Goal: Information Seeking & Learning: Learn about a topic

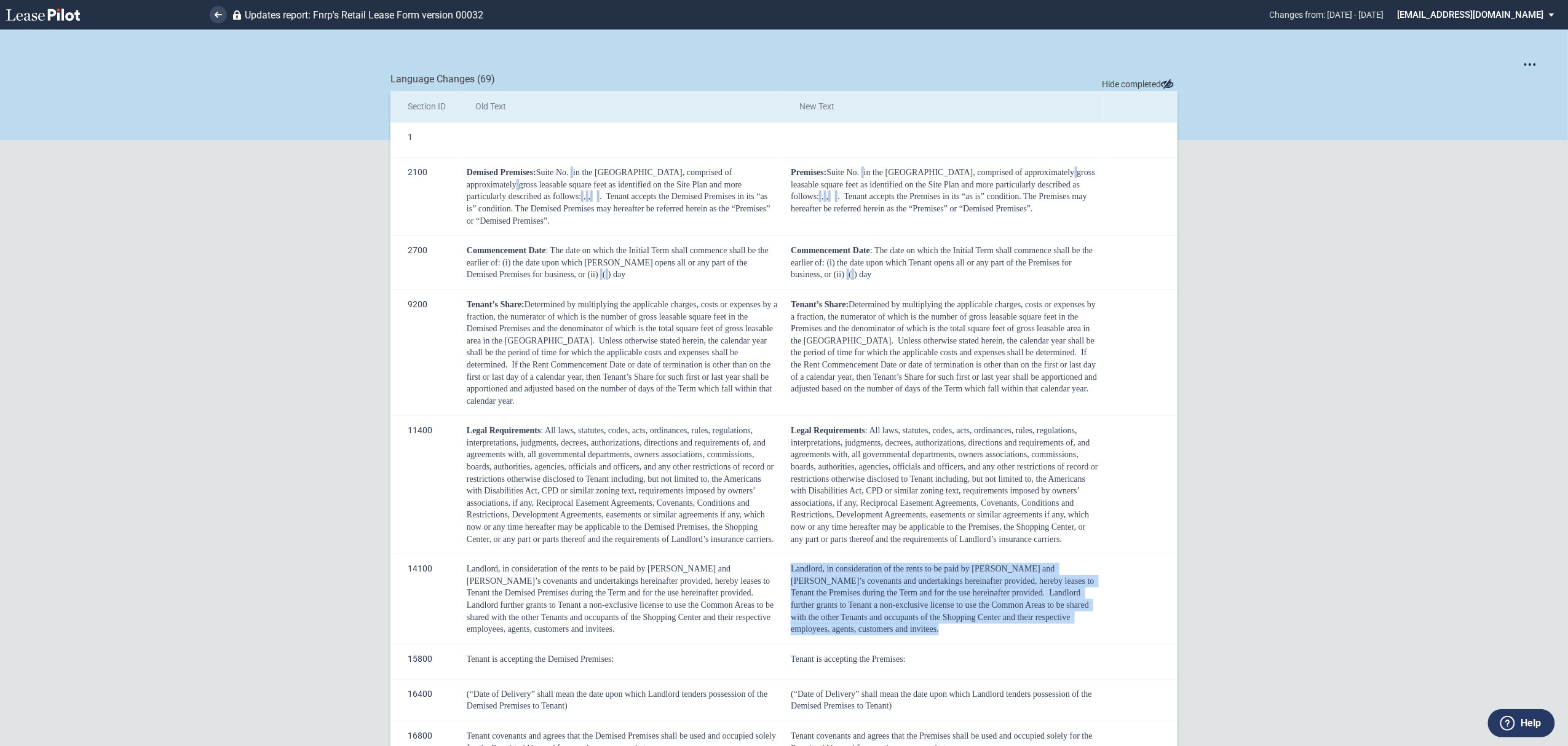
scroll to position [410, 0]
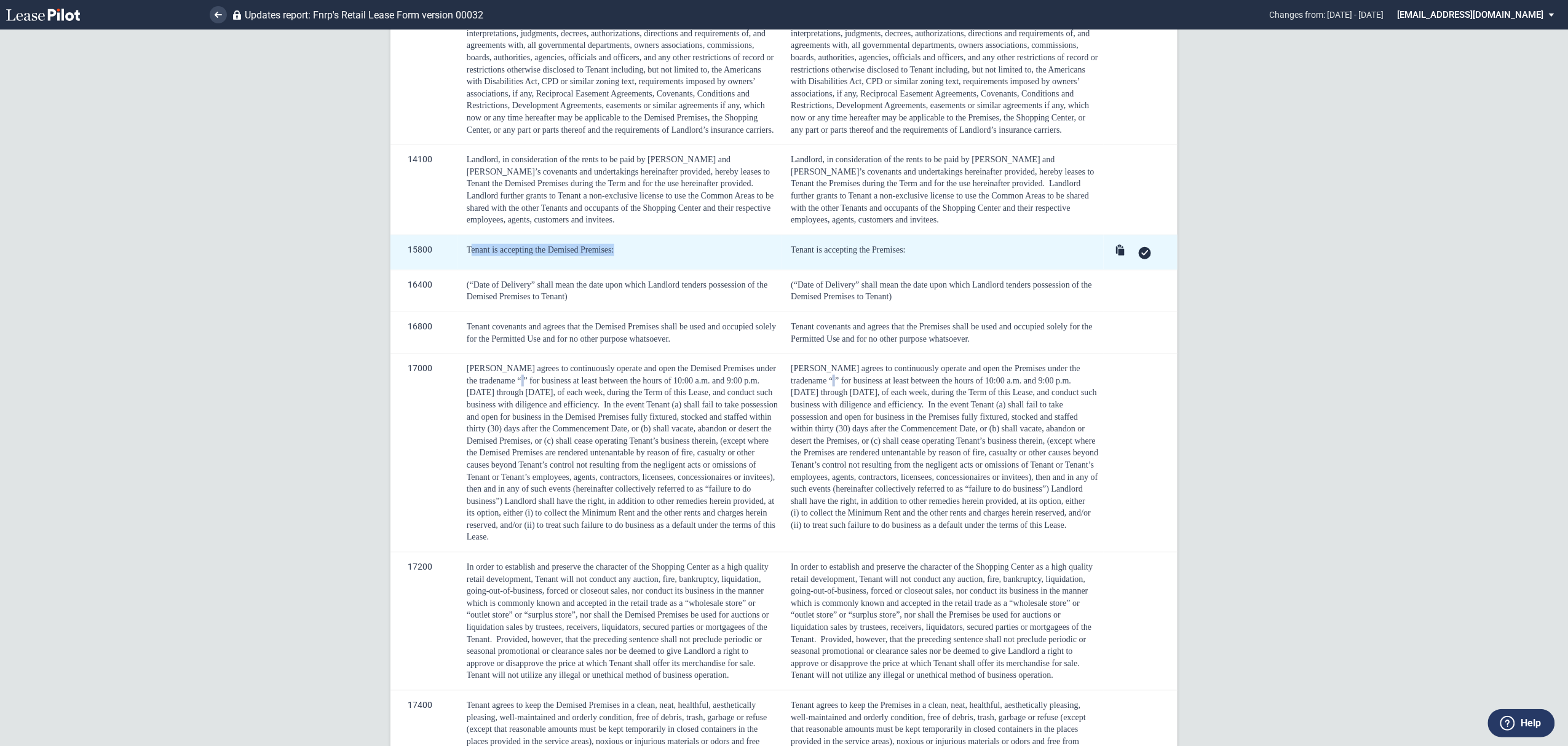
drag, startPoint x: 466, startPoint y: 236, endPoint x: 611, endPoint y: 232, distance: 145.1
click at [611, 244] on div "Tenant is accepting the Demised Premises:" at bounding box center [622, 250] width 311 height 13
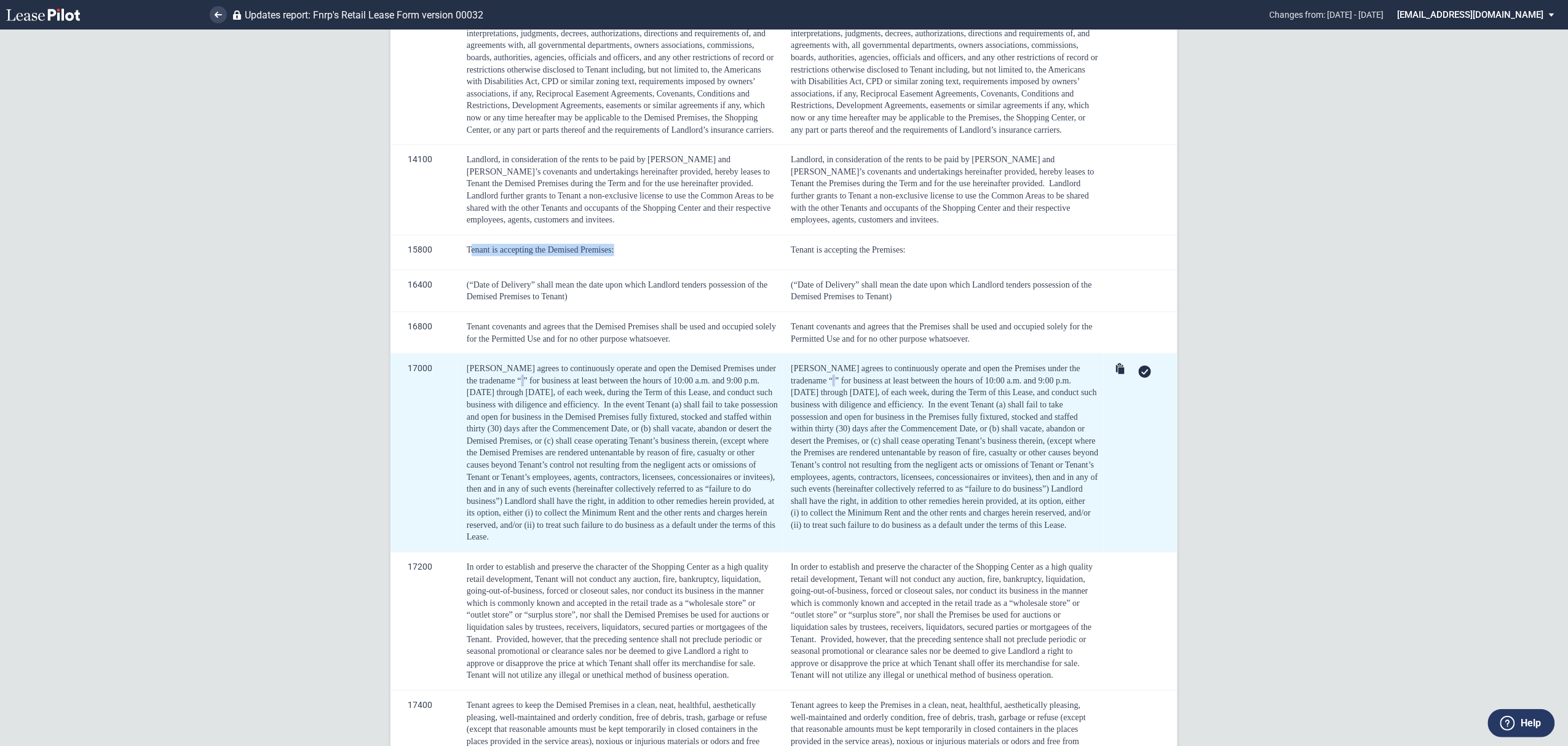
copy span "enant is accepting the Demised Premises:"
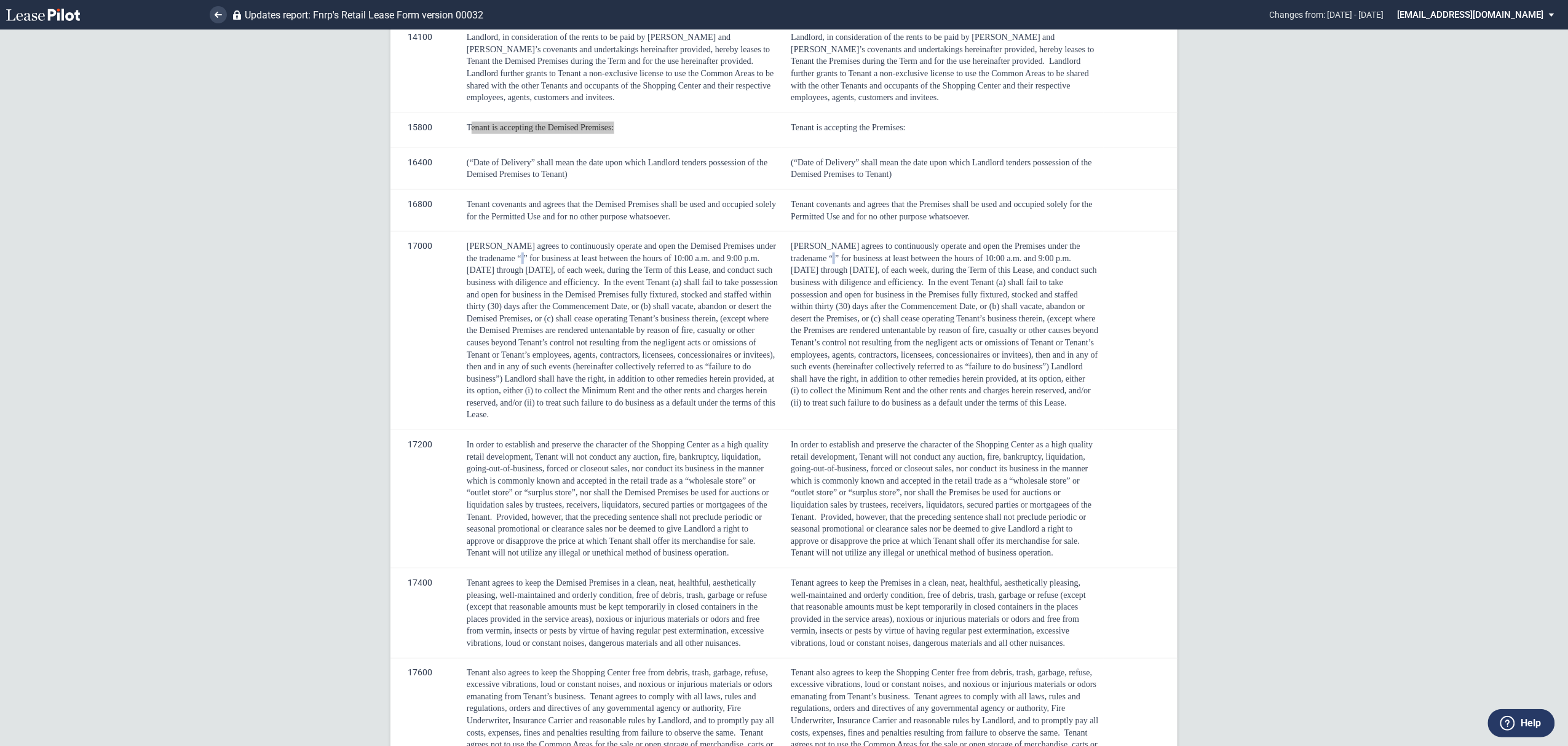
scroll to position [573, 0]
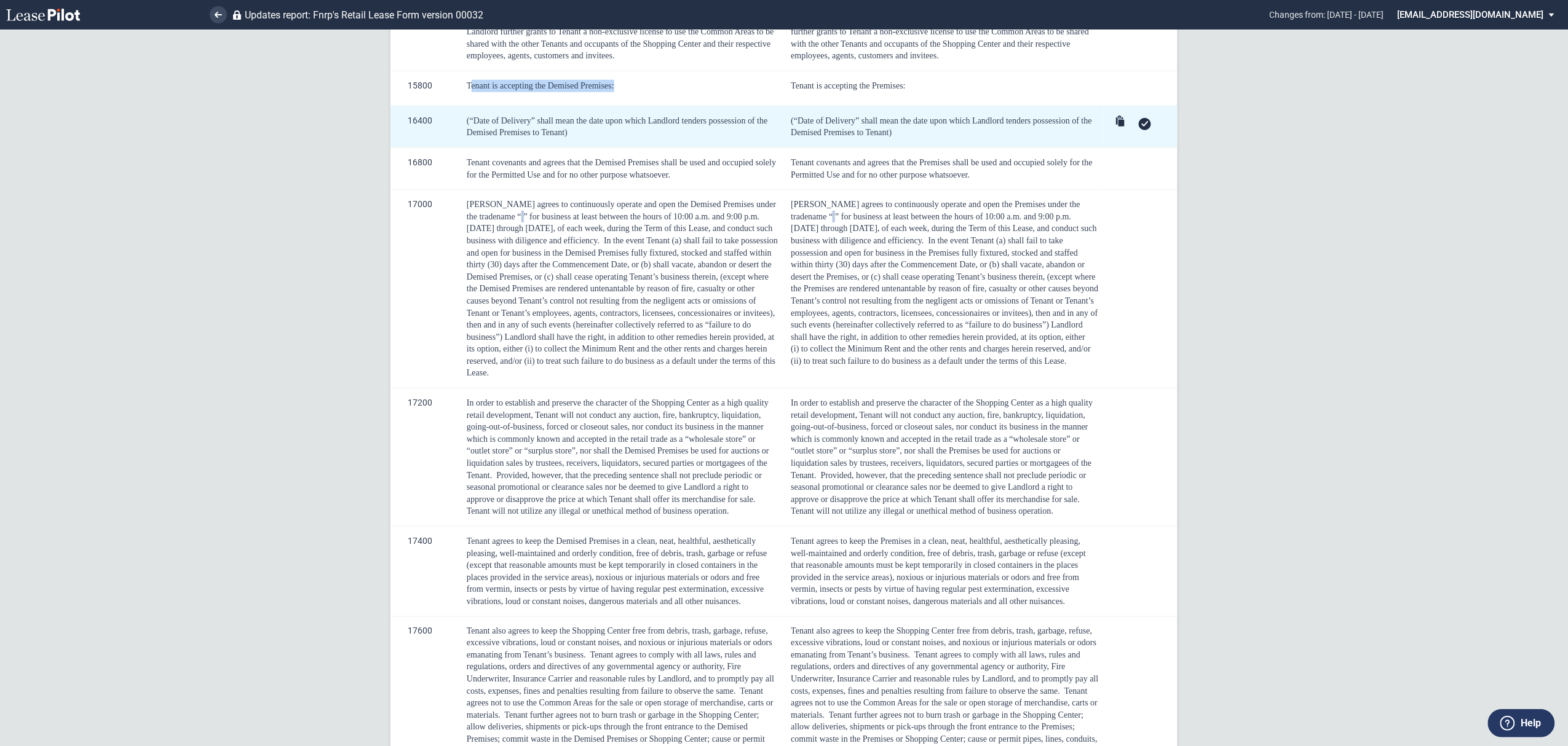
drag, startPoint x: 572, startPoint y: 124, endPoint x: 460, endPoint y: 111, distance: 112.8
click at [460, 111] on td "(“Date of Delivery” shall mean the date upon which Landlord tenders possession …" at bounding box center [620, 127] width 324 height 42
copy span "(“Date of Delivery” shall mean the date upon which Landlord tenders possession …"
drag, startPoint x: 906, startPoint y: 123, endPoint x: 786, endPoint y: 114, distance: 120.3
click at [786, 114] on td "(“Date of Delivery” shall mean the date upon which Landlord tenders possession …" at bounding box center [943, 127] width 322 height 42
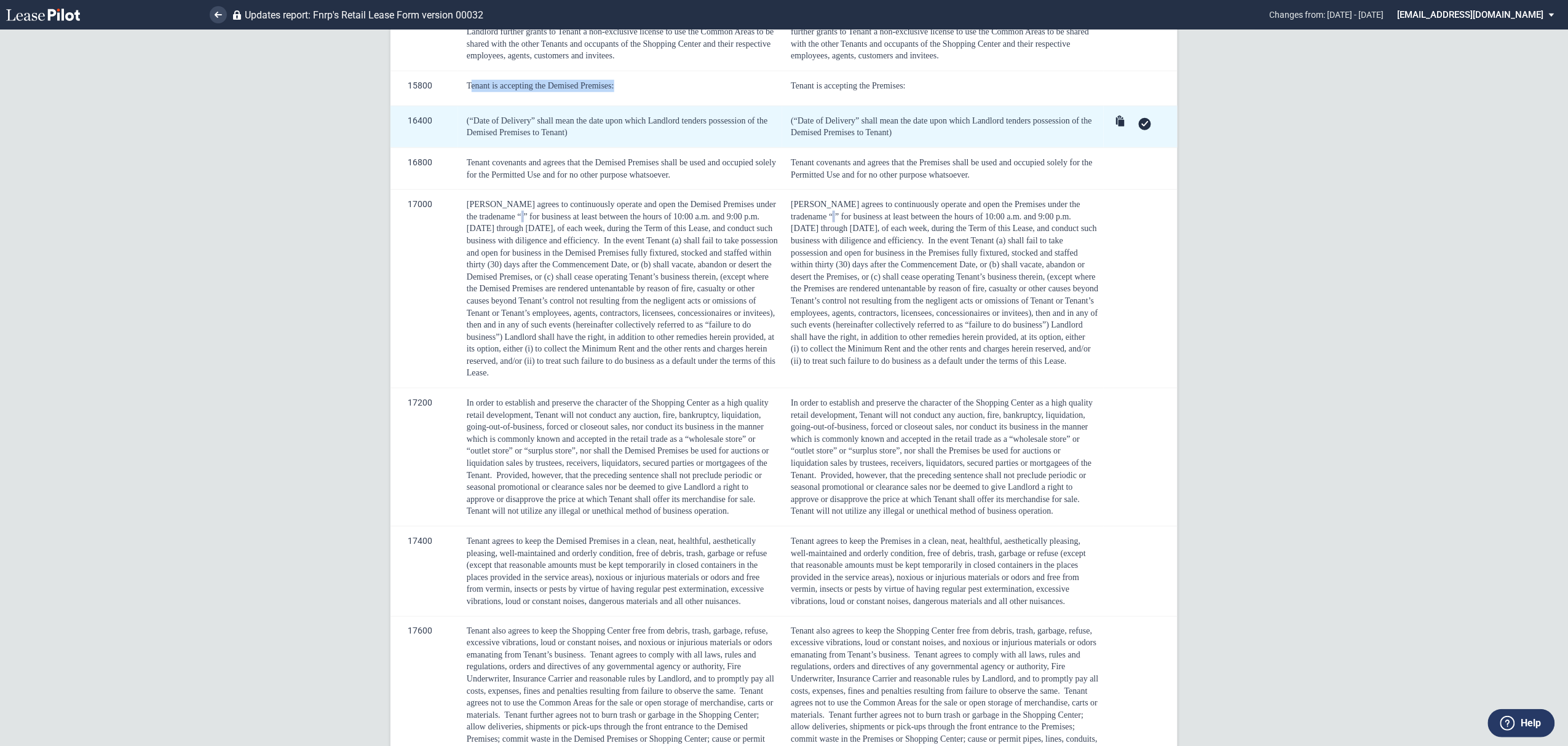
copy span "(“Date of Delivery” shall mean the date upon which Landlord tenders possession …"
click at [888, 118] on span "(“Date of Delivery” shall mean the date upon which Landlord tenders possession …" at bounding box center [942, 127] width 303 height 22
click at [795, 116] on span "(“Date of Delivery” shall mean the date upon which Landlord tenders possession …" at bounding box center [942, 127] width 303 height 22
drag, startPoint x: 792, startPoint y: 107, endPoint x: 947, endPoint y: 106, distance: 155.0
click at [947, 116] on span "(“Date of Delivery” shall mean the date upon which Landlord tenders possession …" at bounding box center [942, 127] width 303 height 22
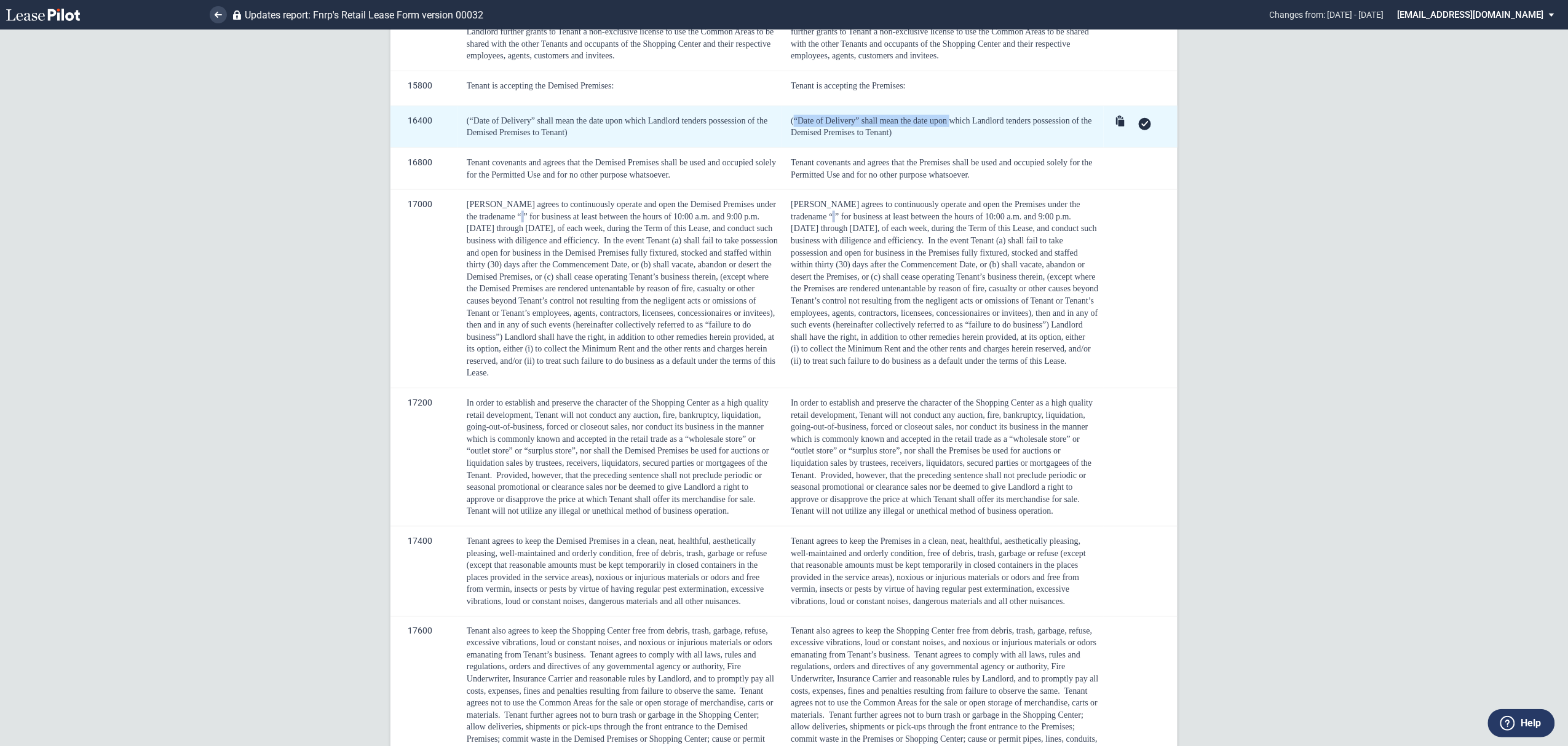
copy span "(“Date of Delivery” shall mean the date upon"
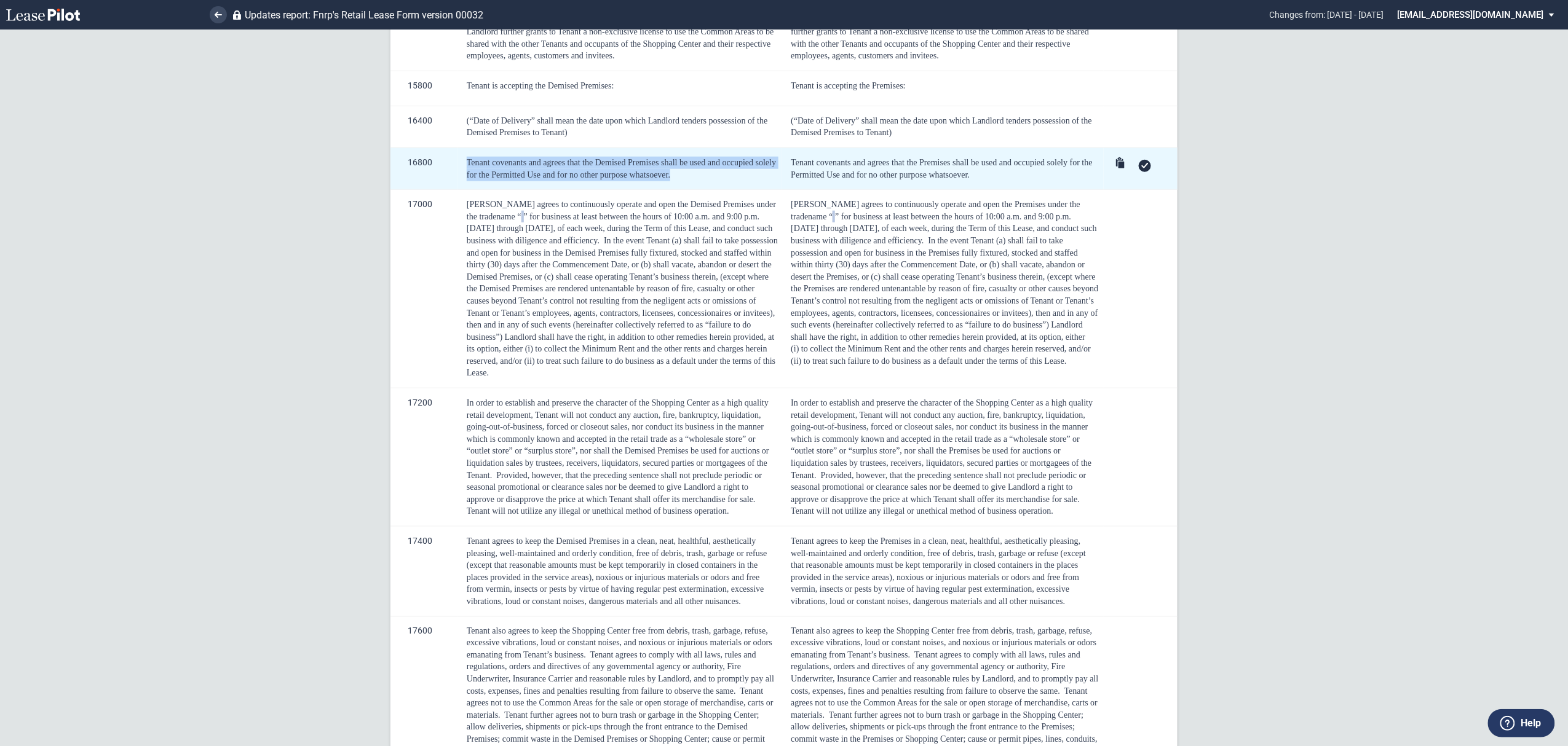
drag, startPoint x: 696, startPoint y: 161, endPoint x: 465, endPoint y: 156, distance: 231.1
click at [466, 157] on div "Tenant covenants and agrees that the Demised Premises shall be used and occupie…" at bounding box center [622, 168] width 311 height 24
copy span "Tenant covenants and agrees that the Demised Premises shall be used and occupie…"
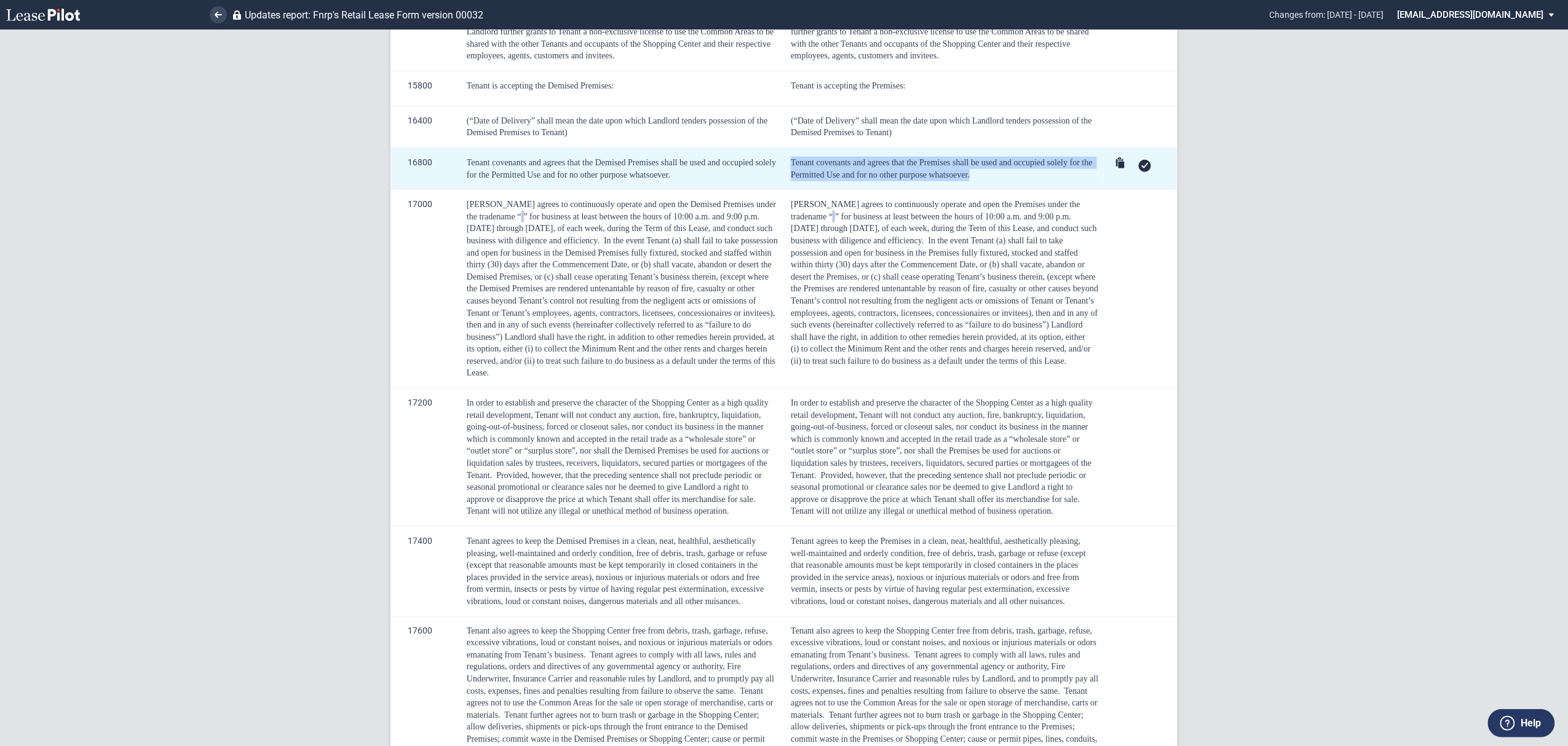
drag, startPoint x: 972, startPoint y: 168, endPoint x: 790, endPoint y: 150, distance: 182.9
click at [791, 157] on div "Tenant covenants and agrees that the Premises shall be used and occupied solely…" at bounding box center [945, 168] width 308 height 24
copy span "Tenant covenants and agrees that the Premises shall be used and occupied solely…"
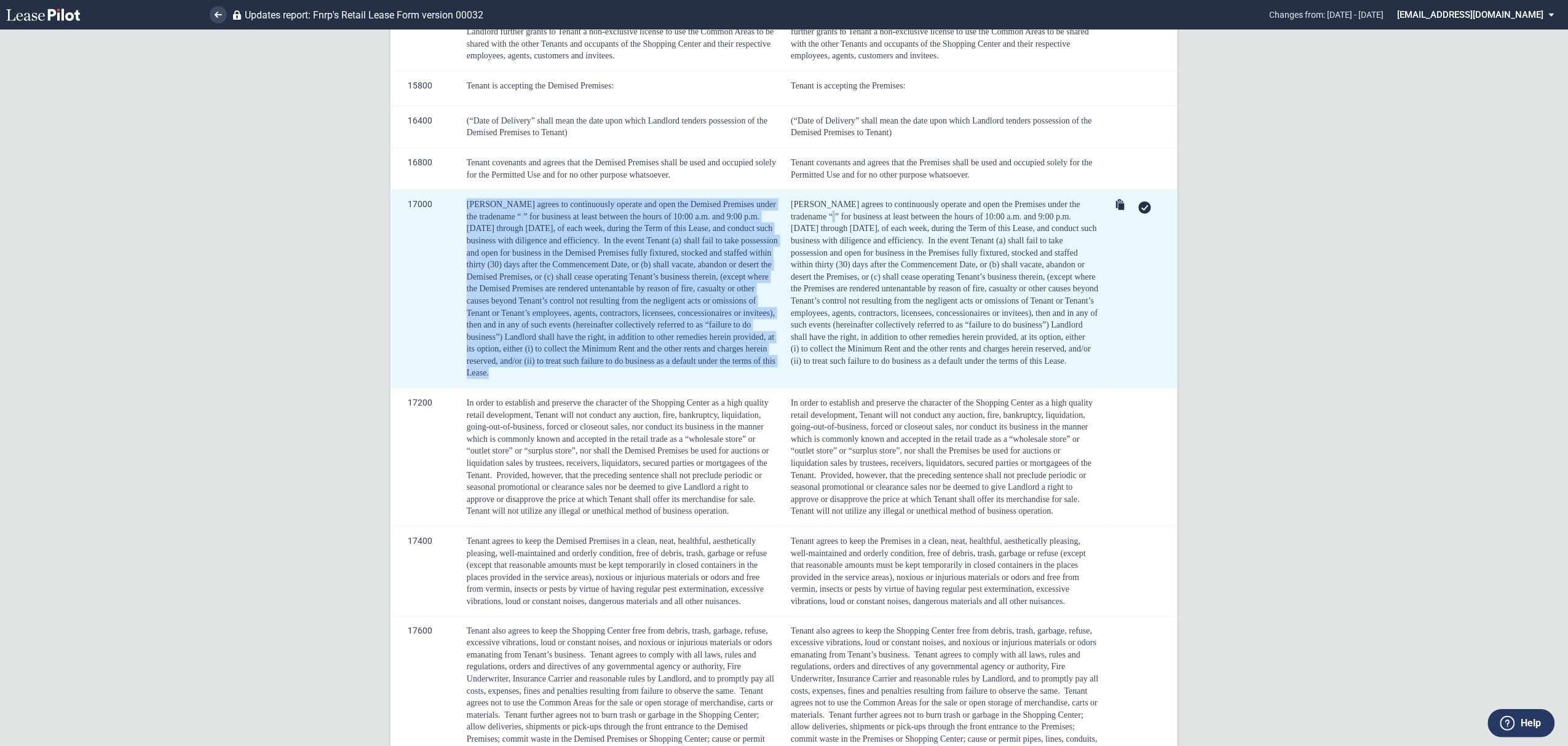
drag, startPoint x: 492, startPoint y: 364, endPoint x: 463, endPoint y: 194, distance: 172.5
click at [463, 194] on td "Tenant agrees to continuously operate and open the Demised Premises under the t…" at bounding box center [620, 289] width 324 height 199
copy div "Loremi dolors am consectetura elitsed doe temp inc Utlabor Etdolore magna ali e…"
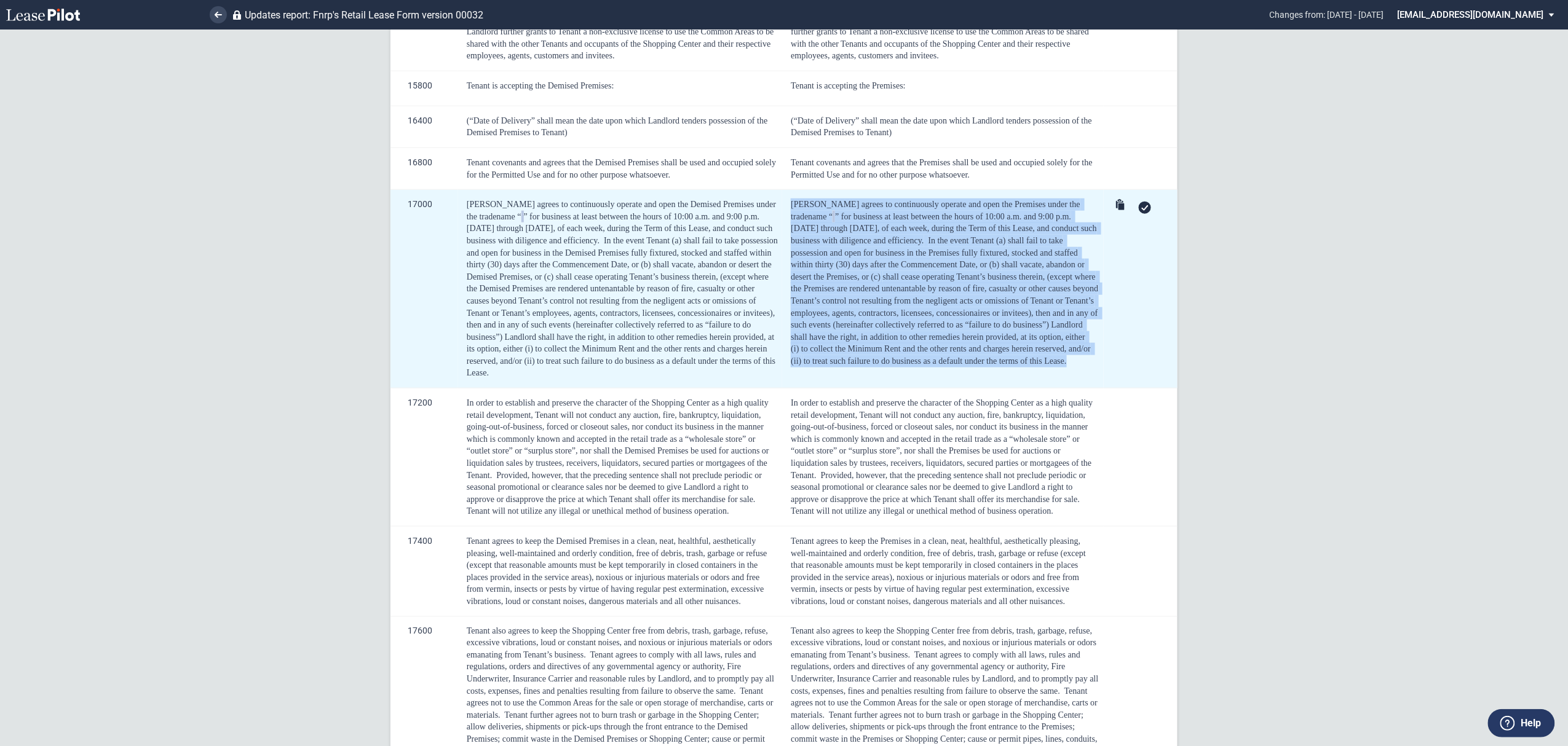
drag, startPoint x: 1068, startPoint y: 355, endPoint x: 790, endPoint y: 196, distance: 320.3
click at [791, 199] on div "[PERSON_NAME] agrees to continuously operate and open the Premises under the tr…" at bounding box center [945, 282] width 308 height 168
copy div "Loremi dolors am consectetura elitsed doe temp inc Utlabore etdol mag aliquaeni…"
click at [799, 199] on div "[PERSON_NAME] agrees to continuously operate and open the Premises under the tr…" at bounding box center [945, 282] width 308 height 168
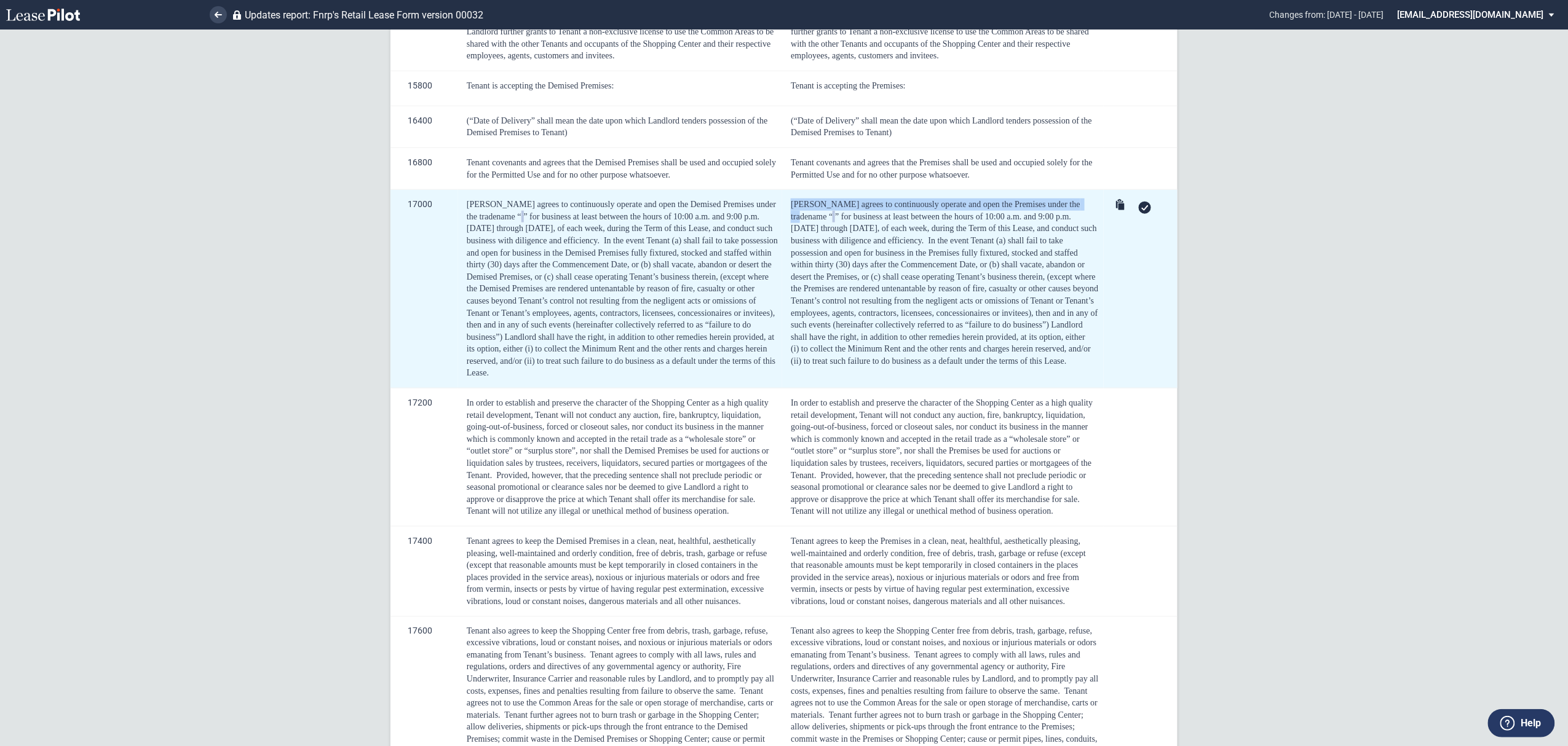
drag, startPoint x: 788, startPoint y: 192, endPoint x: 1076, endPoint y: 187, distance: 288.0
click at [1076, 190] on td "[PERSON_NAME] agrees to continuously operate and open the Premises under the tr…" at bounding box center [943, 289] width 322 height 199
copy span "[PERSON_NAME] agrees to continuously operate and open the Premises under the tr…"
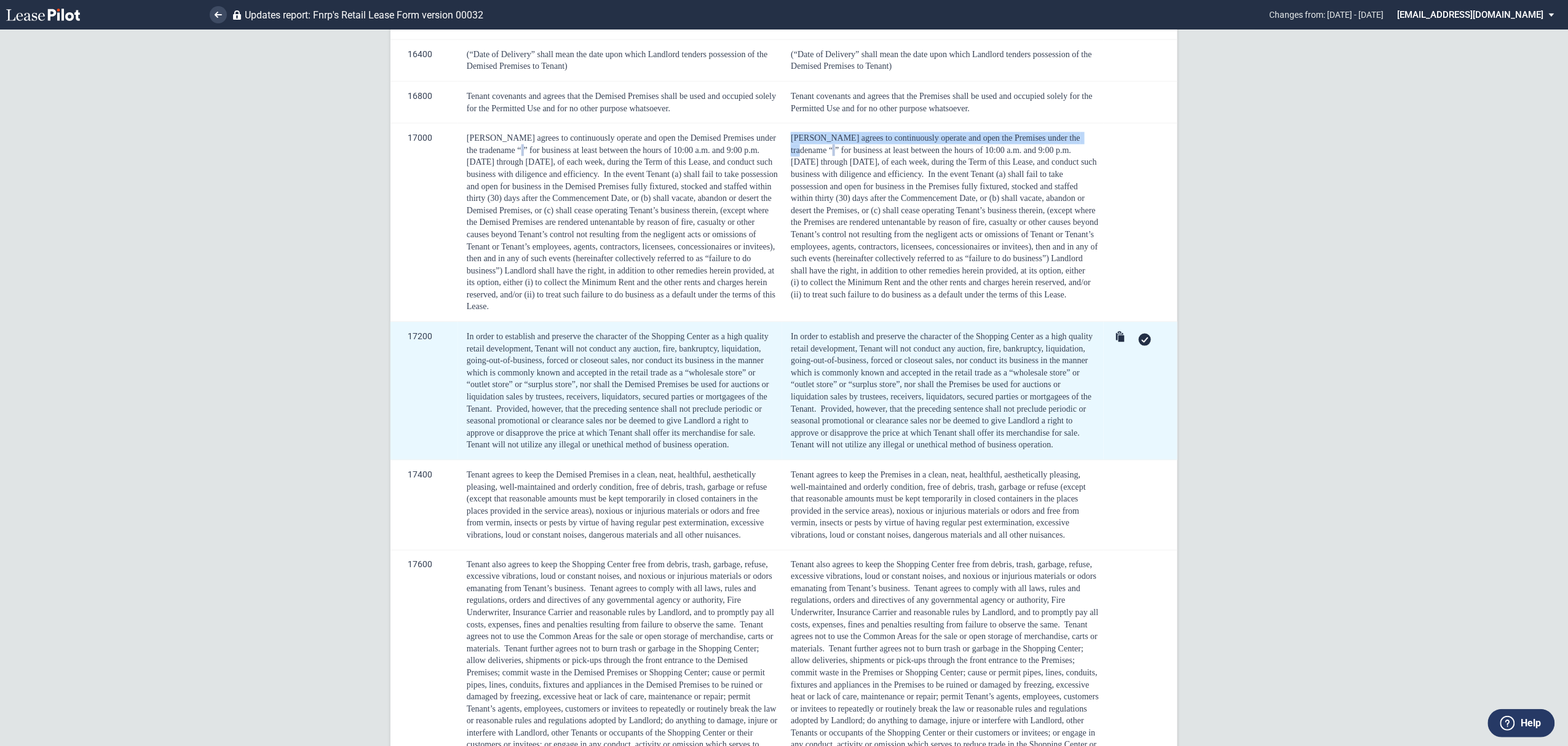
scroll to position [738, 0]
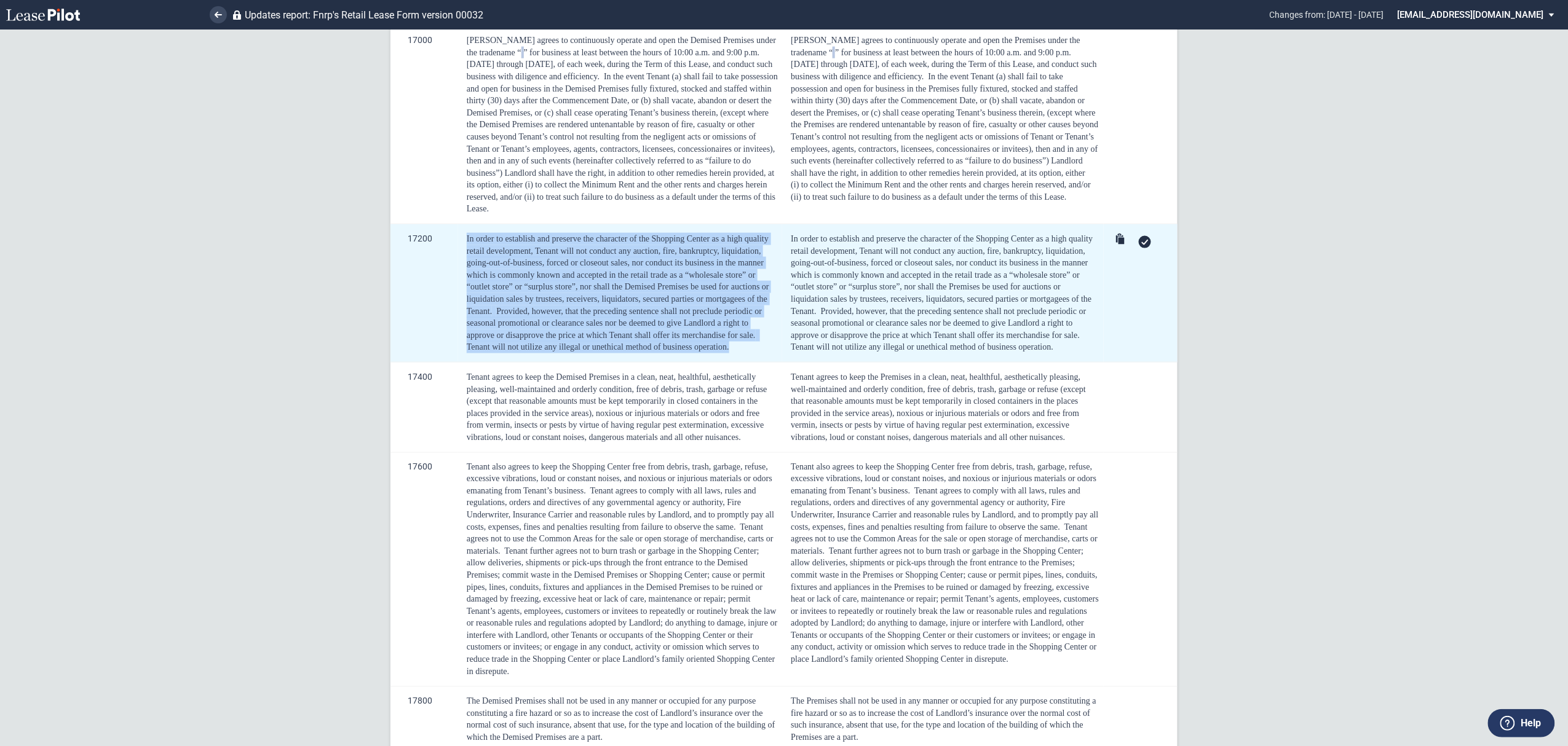
drag, startPoint x: 558, startPoint y: 306, endPoint x: 460, endPoint y: 234, distance: 121.6
click at [460, 234] on td "In order to establish and preserve the character of the Shopping Center as a hi…" at bounding box center [620, 294] width 324 height 138
copy div "In order to establish and preserve the character of the Shopping Center as a hi…"
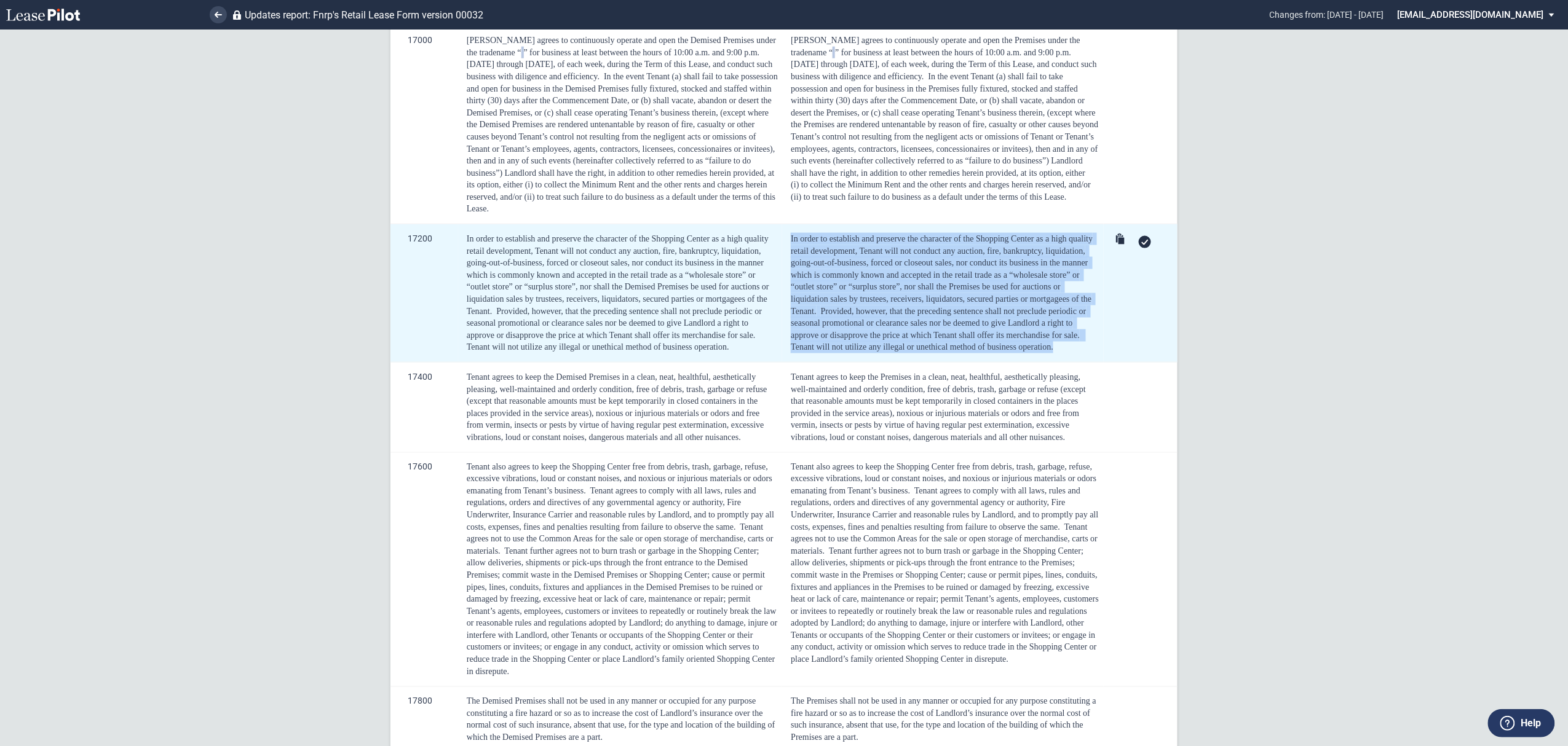
drag, startPoint x: 1056, startPoint y: 343, endPoint x: 785, endPoint y: 225, distance: 295.6
click at [785, 225] on td "In order to establish and preserve the character of the Shopping Center as a hi…" at bounding box center [943, 294] width 322 height 138
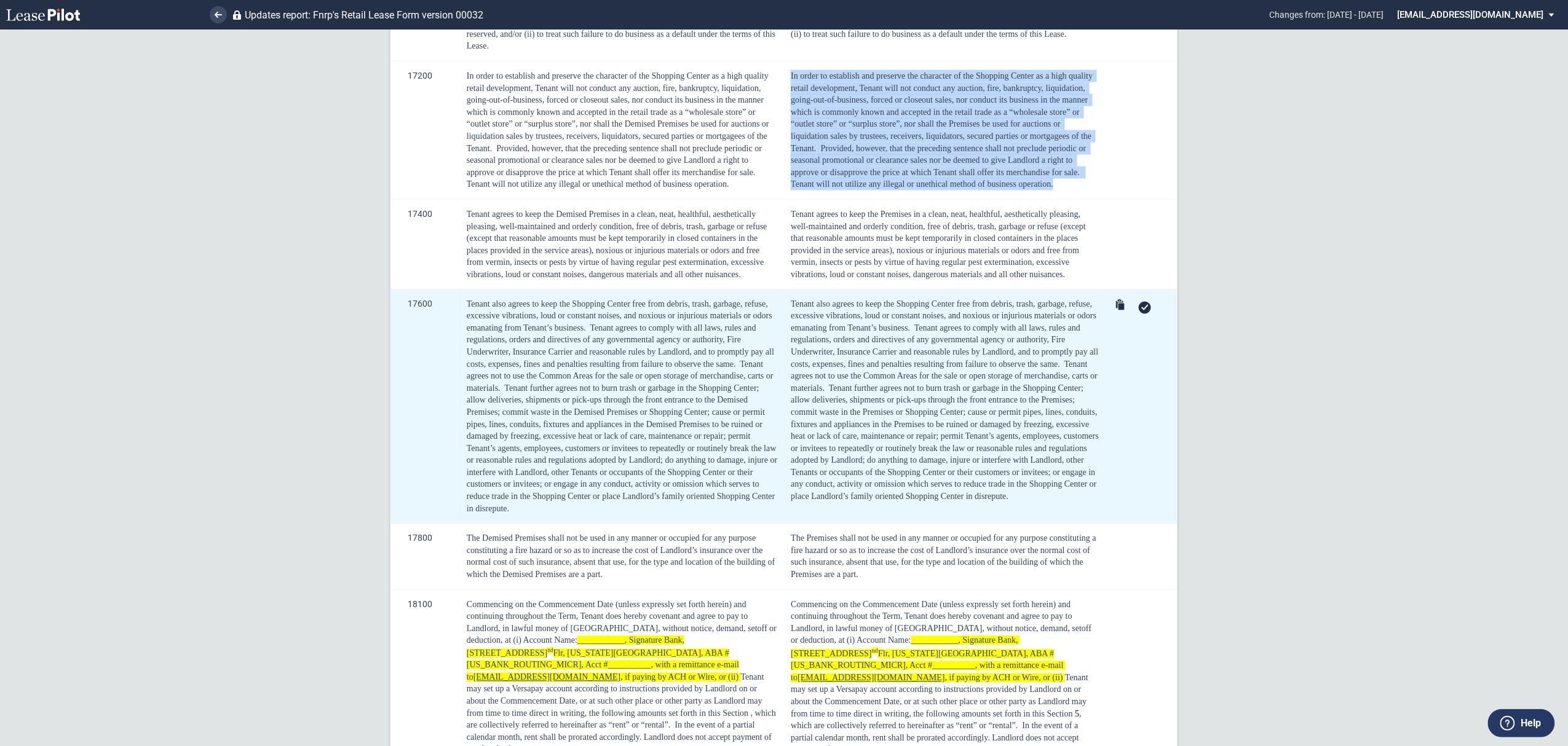
scroll to position [901, 0]
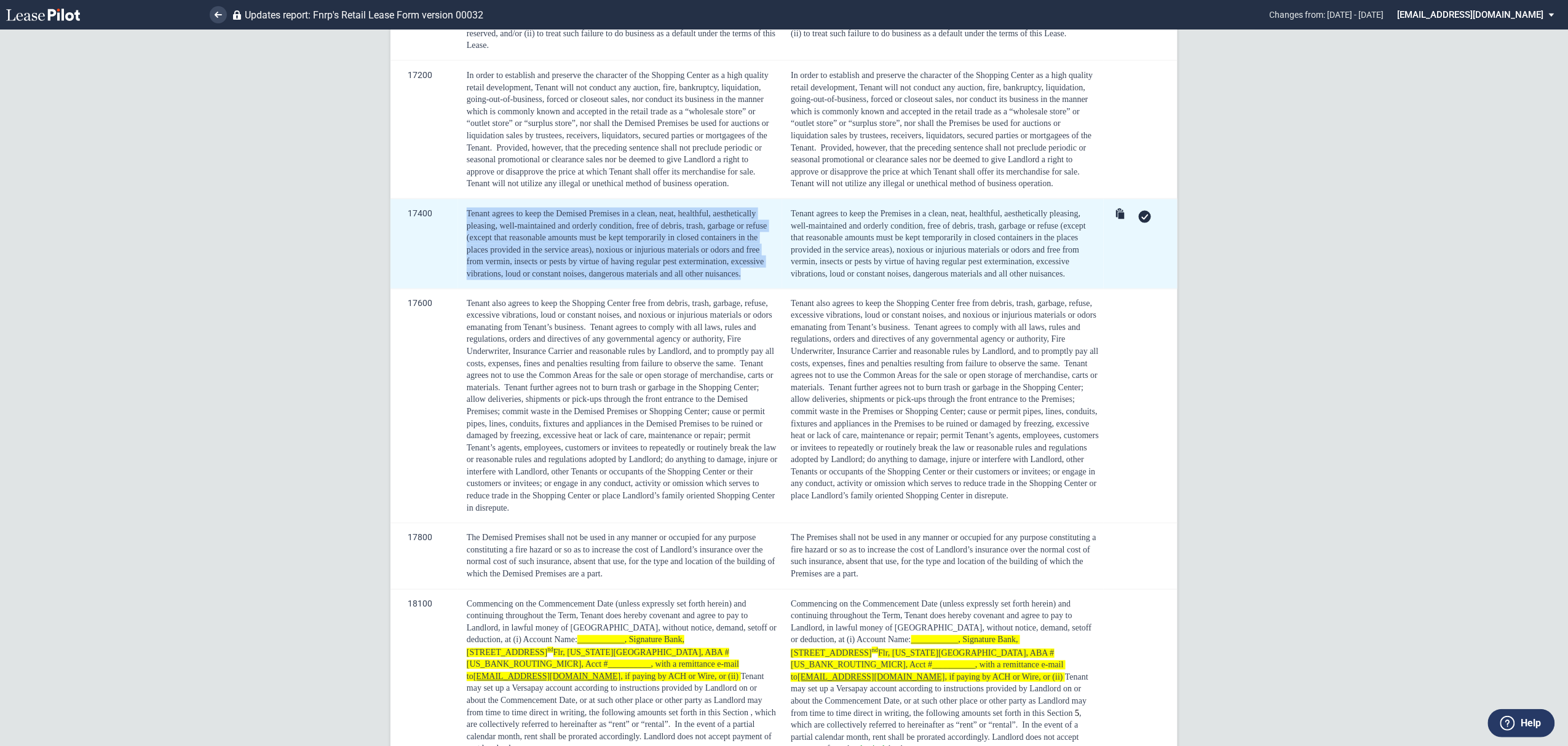
drag, startPoint x: 741, startPoint y: 259, endPoint x: 465, endPoint y: 201, distance: 282.0
click at [466, 208] on div "Tenant agrees to keep the Demised Premises in a clean, neat, healthful, aesthet…" at bounding box center [622, 244] width 311 height 73
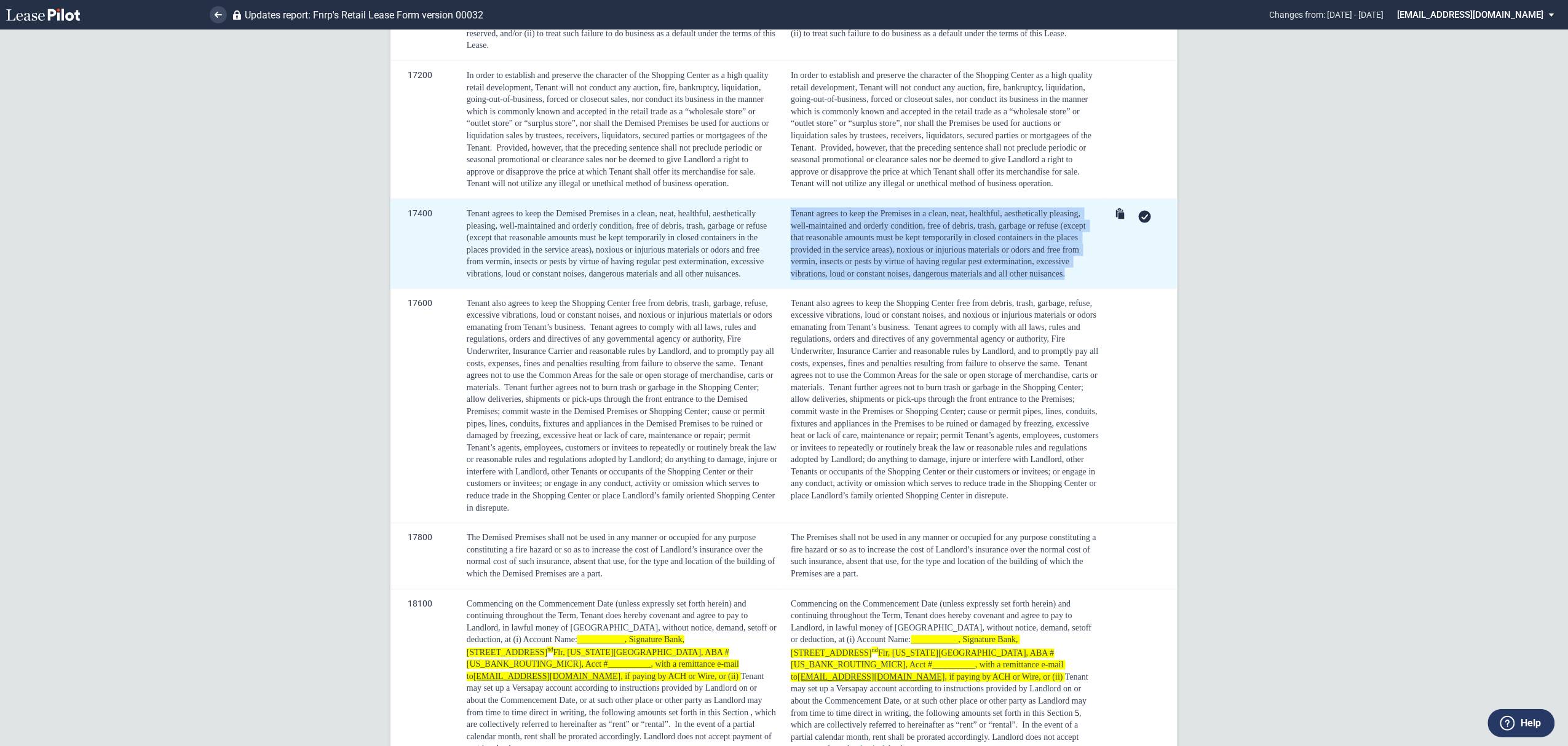
drag, startPoint x: 908, startPoint y: 243, endPoint x: 787, endPoint y: 205, distance: 126.8
click at [787, 205] on td "Tenant agrees to keep the Premises in a clean, neat, healthful, aesthetically p…" at bounding box center [943, 244] width 322 height 90
